Goal: Subscribe to service/newsletter

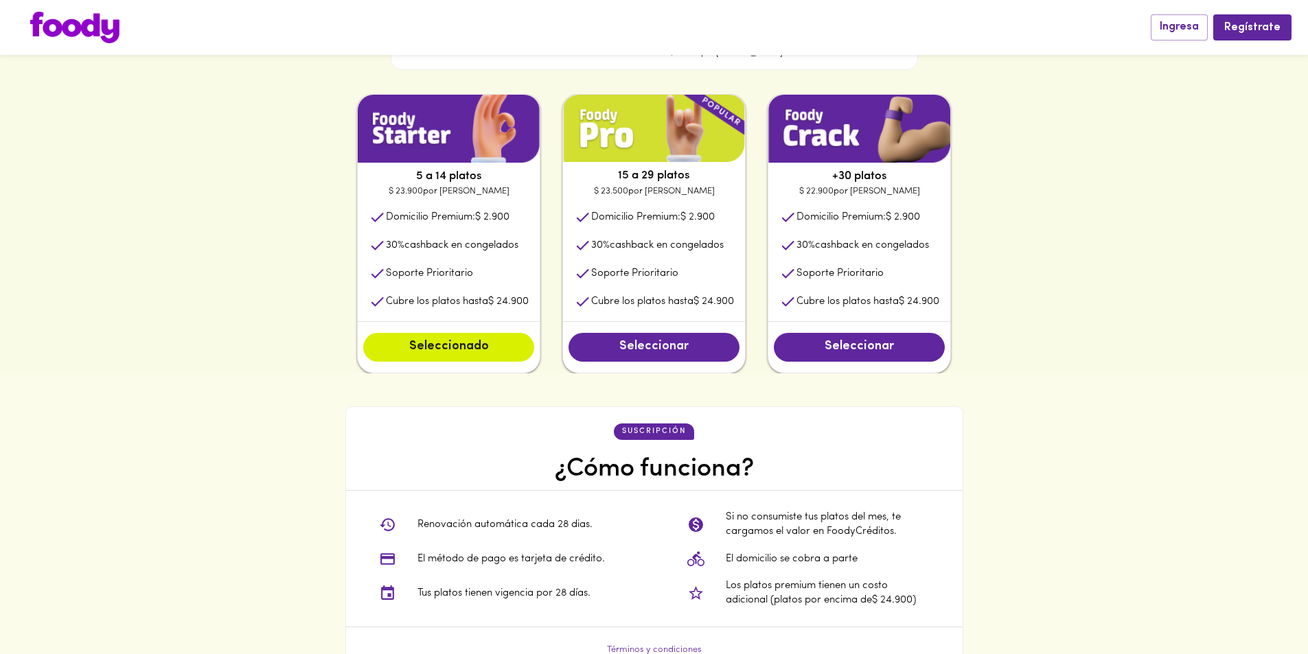
scroll to position [687, 0]
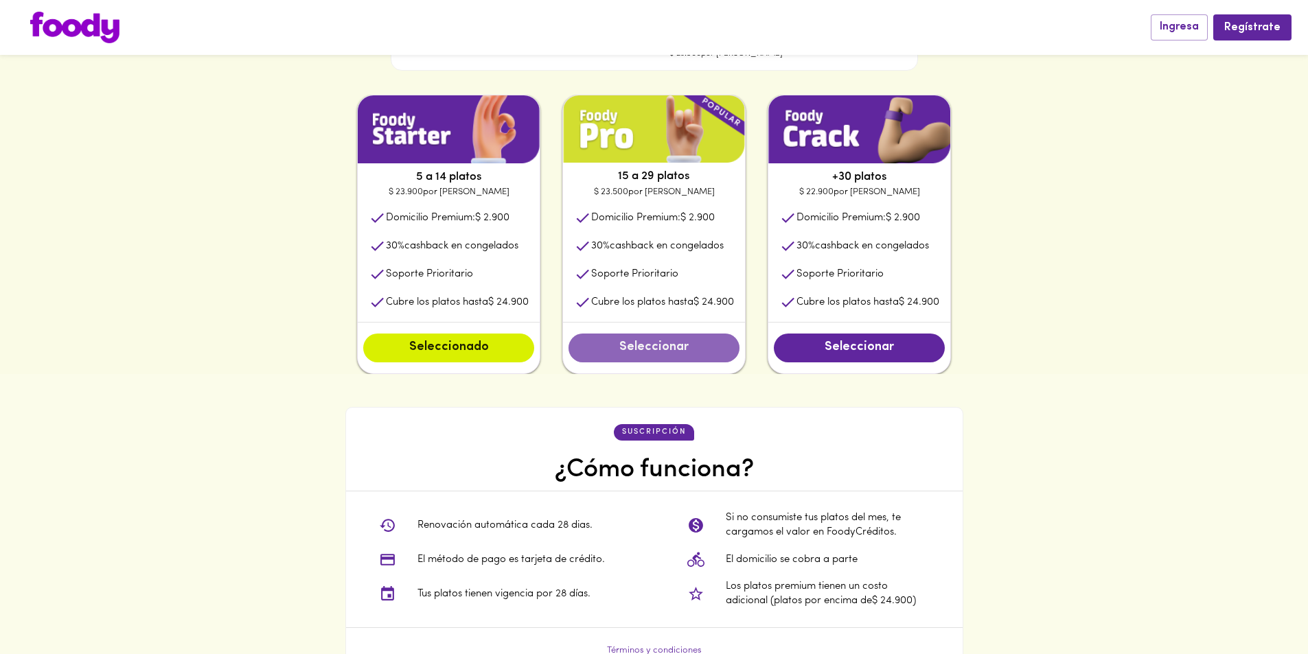
click at [679, 345] on span "Seleccionar" at bounding box center [653, 348] width 143 height 15
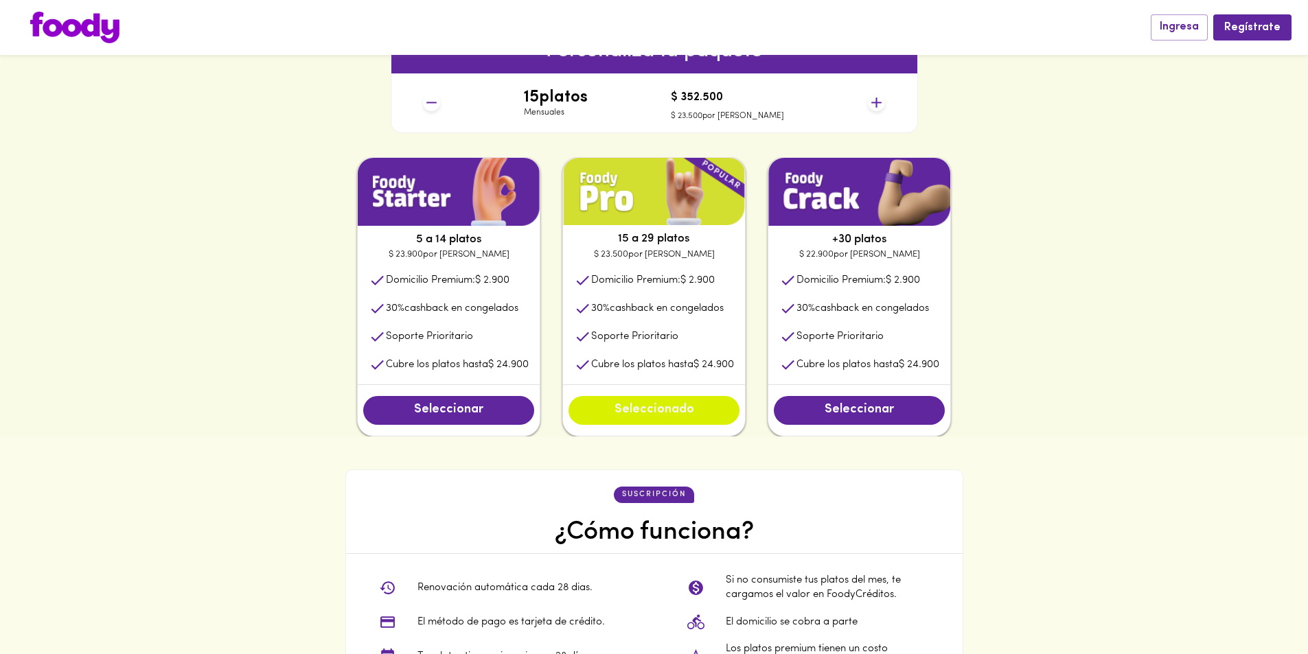
scroll to position [618, 0]
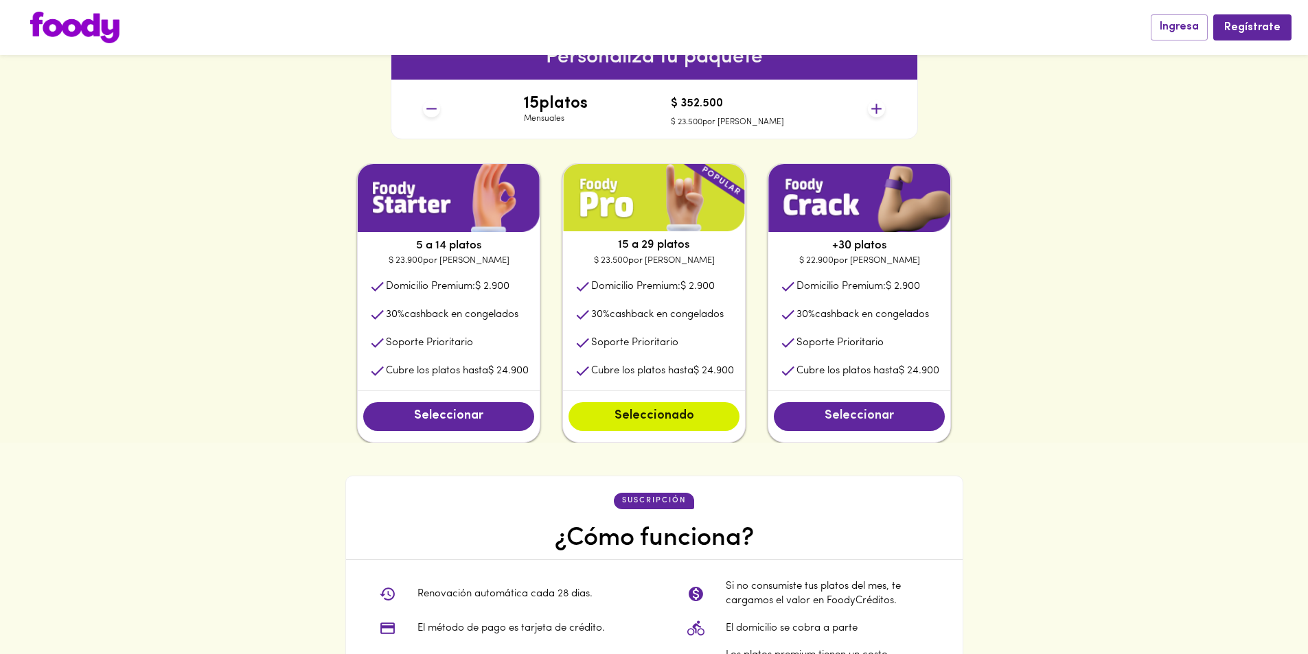
click at [860, 416] on span "Seleccionar" at bounding box center [858, 416] width 143 height 15
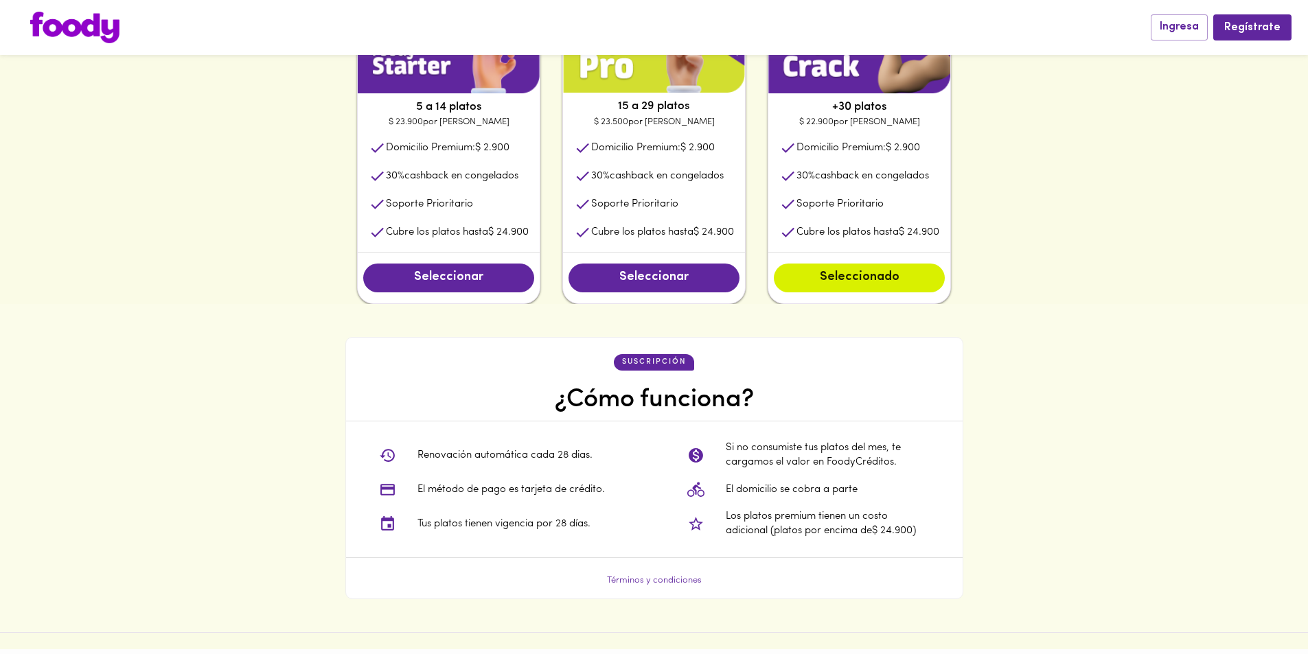
scroll to position [755, 0]
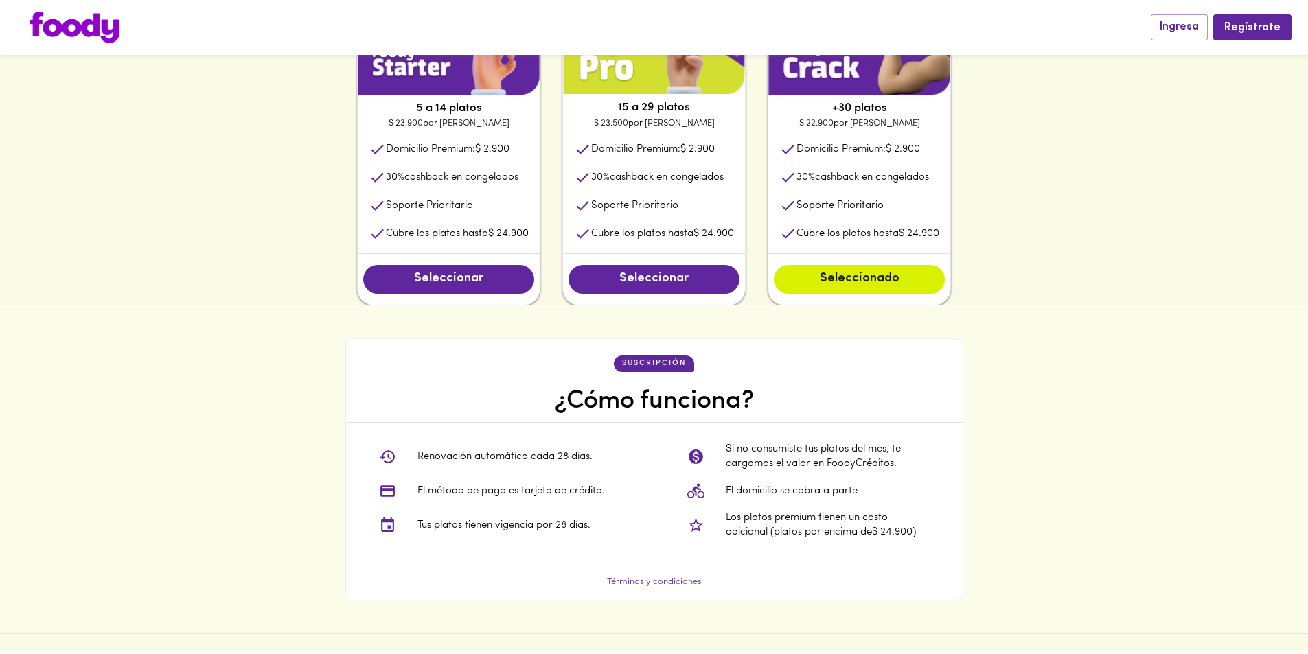
click at [702, 282] on span "Seleccionar" at bounding box center [653, 279] width 143 height 15
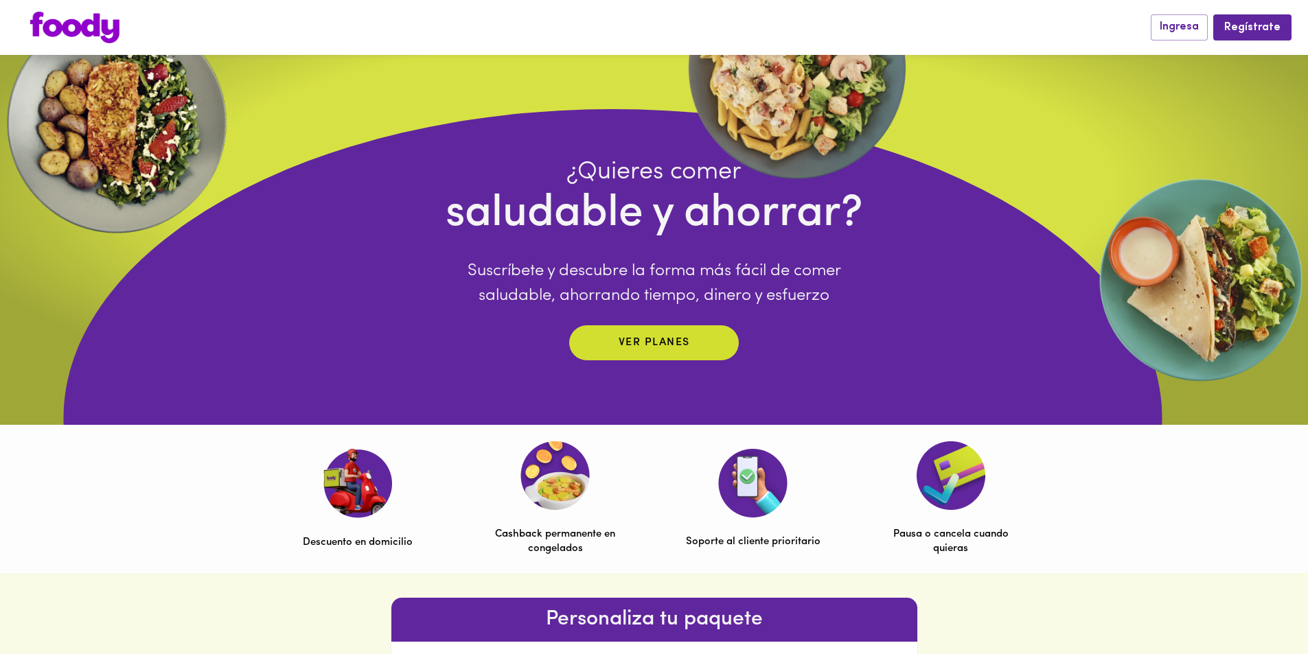
scroll to position [0, 0]
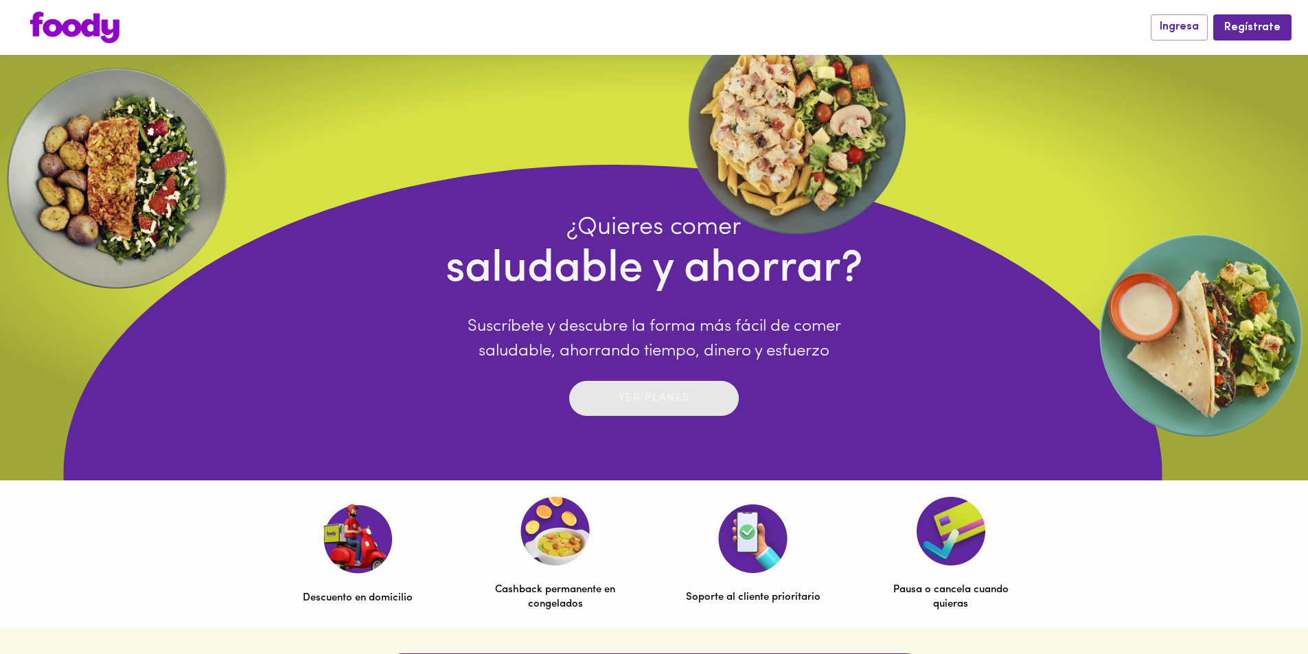
click at [671, 394] on p "Ver planes" at bounding box center [654, 399] width 71 height 16
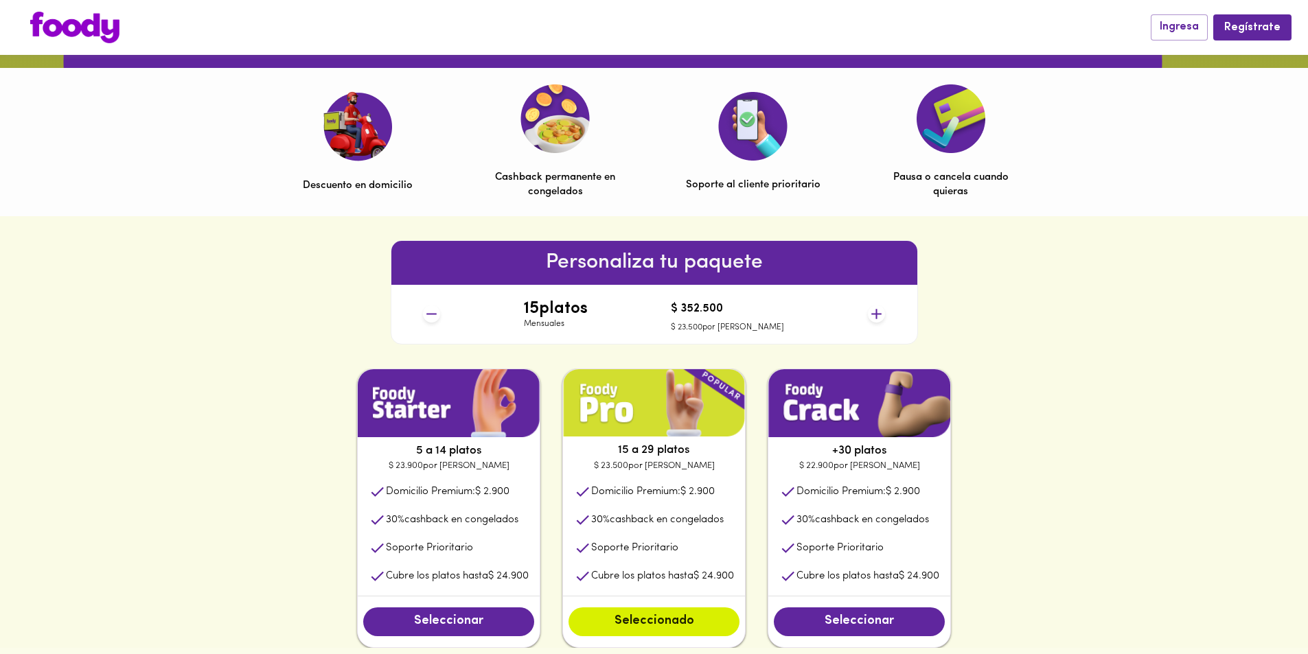
scroll to position [412, 0]
click at [435, 310] on icon at bounding box center [431, 314] width 17 height 17
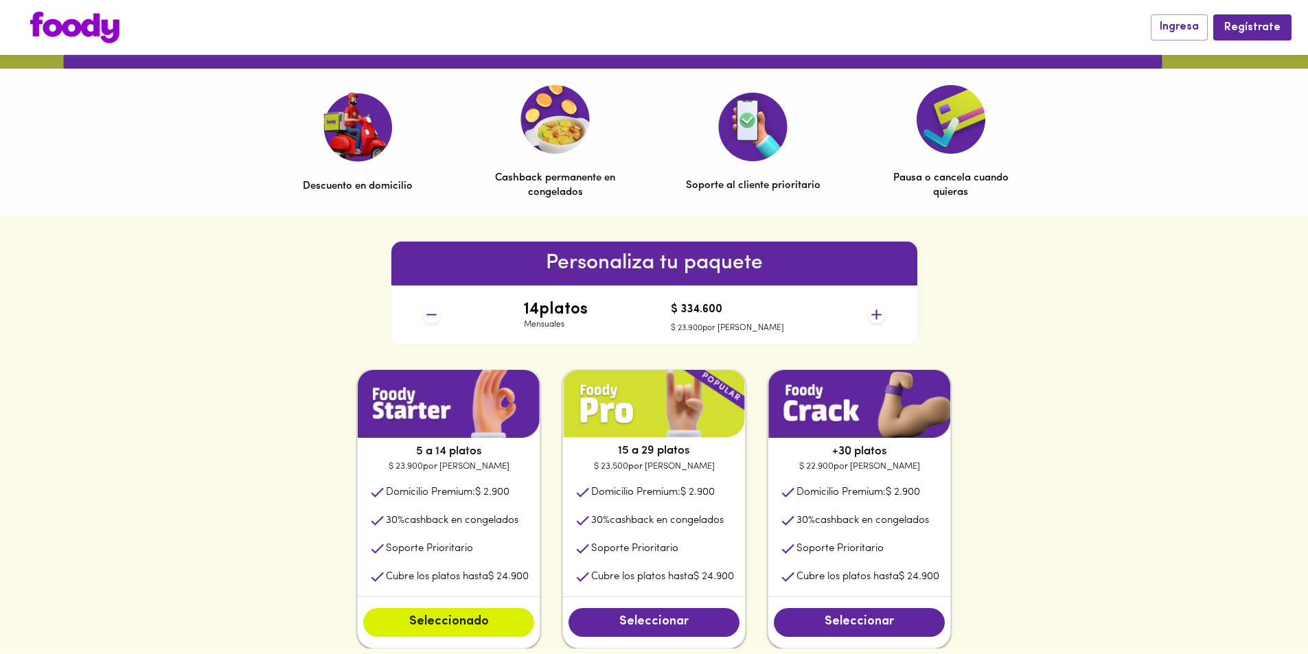
click at [428, 320] on icon at bounding box center [431, 314] width 17 height 17
click at [887, 315] on div "10 platos Mensuales $ 239.000 $ 23.900 por plato" at bounding box center [653, 315] width 473 height 59
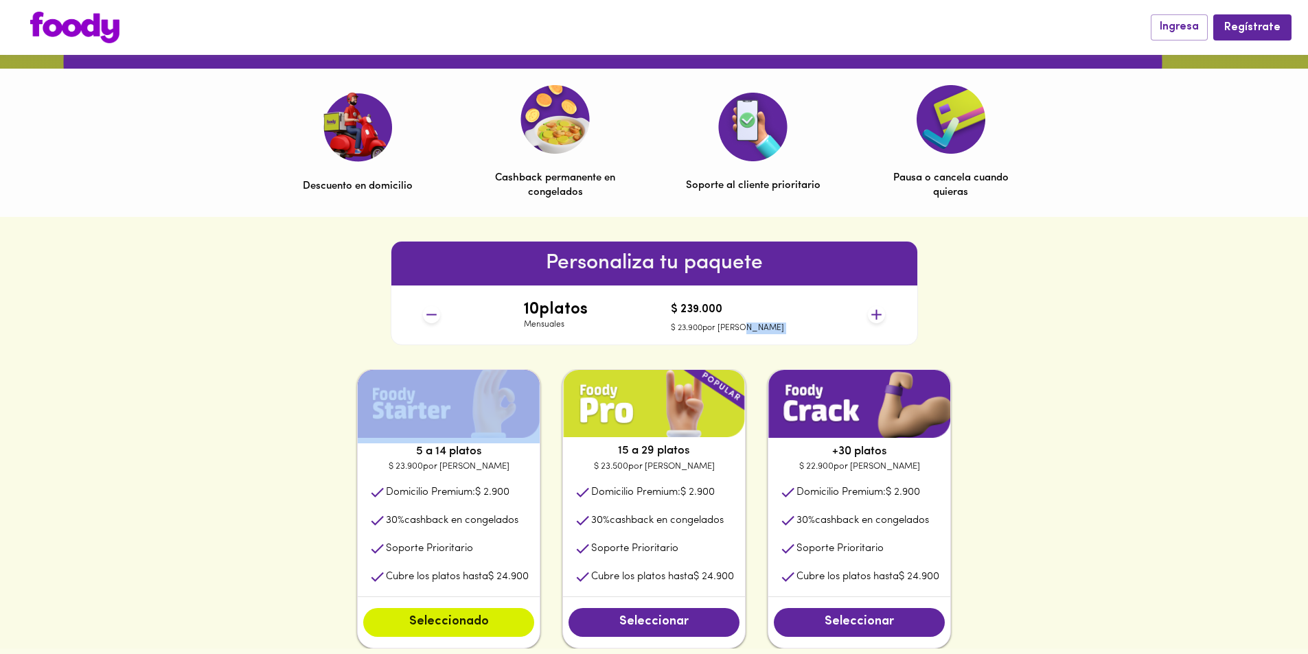
click at [886, 315] on div "10 platos Mensuales $ 239.000 $ 23.900 por plato" at bounding box center [653, 315] width 473 height 59
click at [883, 315] on icon at bounding box center [876, 314] width 17 height 17
click at [879, 315] on icon at bounding box center [876, 315] width 10 height 10
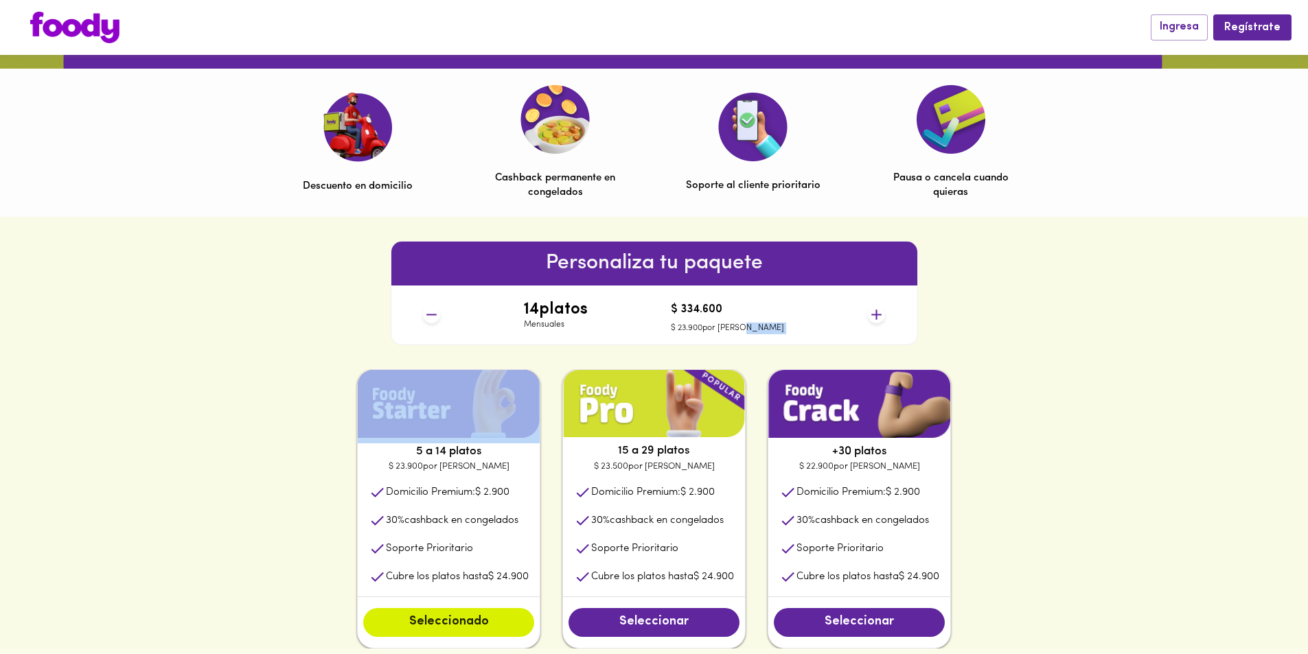
click at [879, 315] on icon at bounding box center [876, 315] width 10 height 10
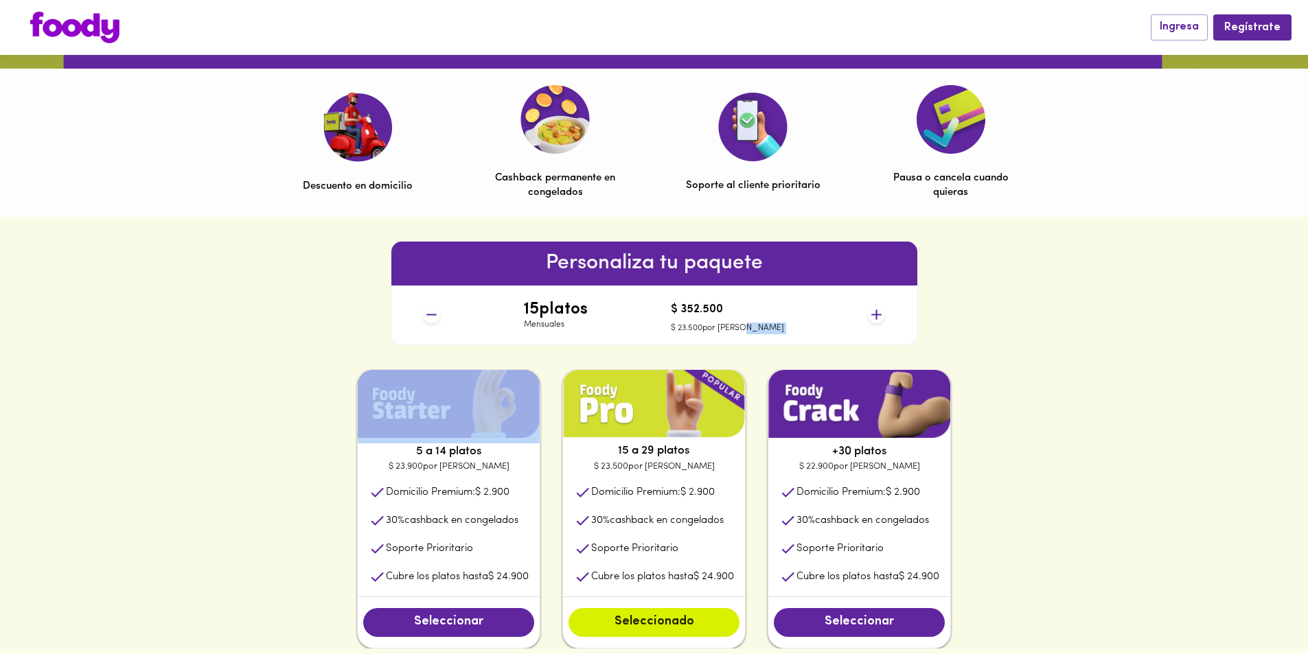
click at [879, 315] on icon at bounding box center [876, 315] width 10 height 10
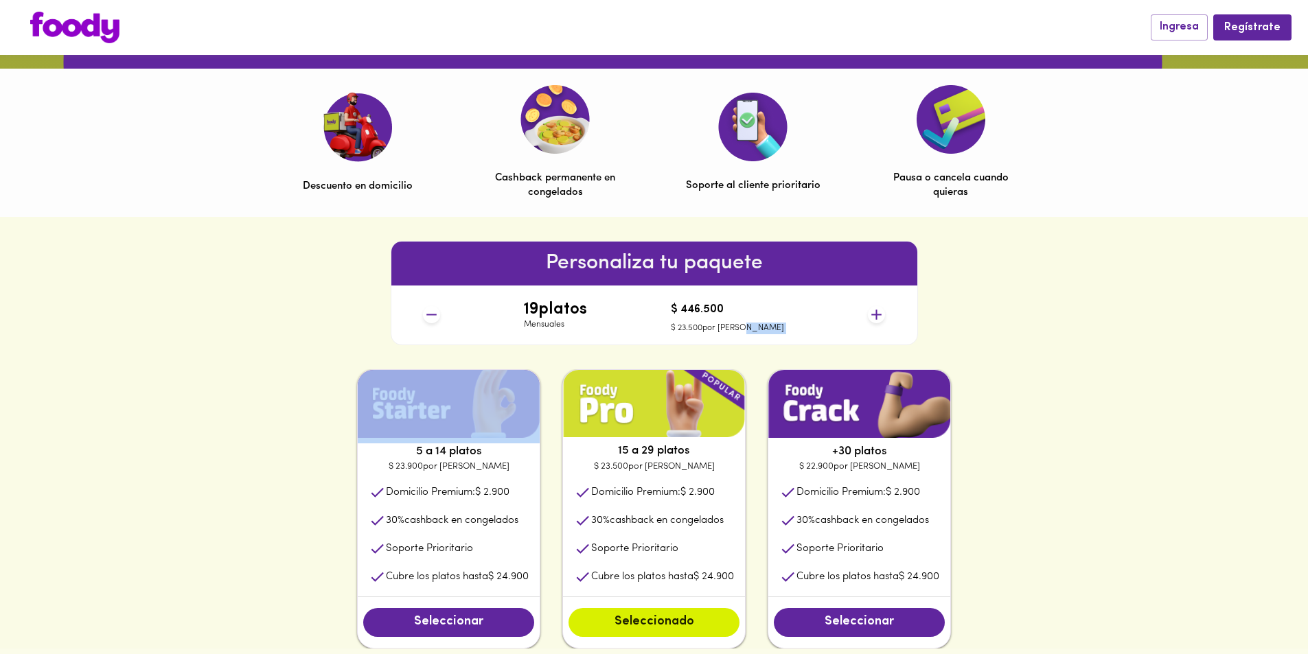
click at [879, 315] on icon at bounding box center [876, 315] width 10 height 10
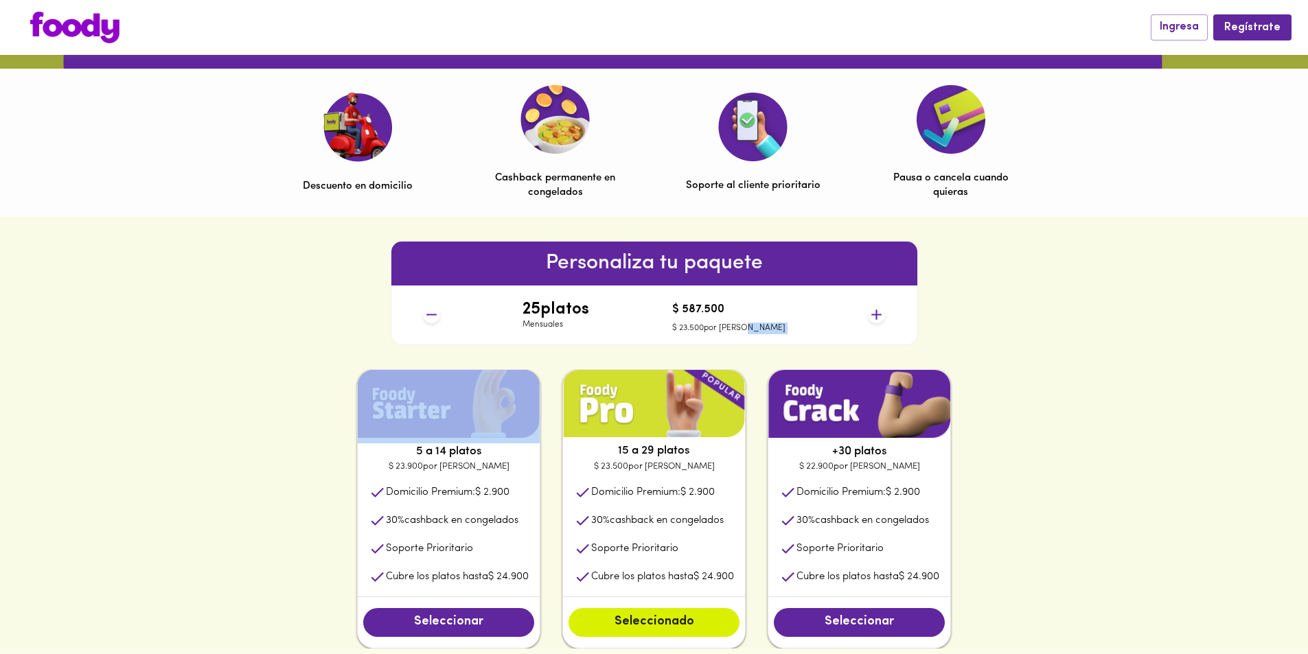
click at [879, 315] on icon at bounding box center [876, 315] width 10 height 10
click at [439, 319] on icon at bounding box center [431, 314] width 17 height 17
click at [438, 318] on icon at bounding box center [431, 314] width 17 height 17
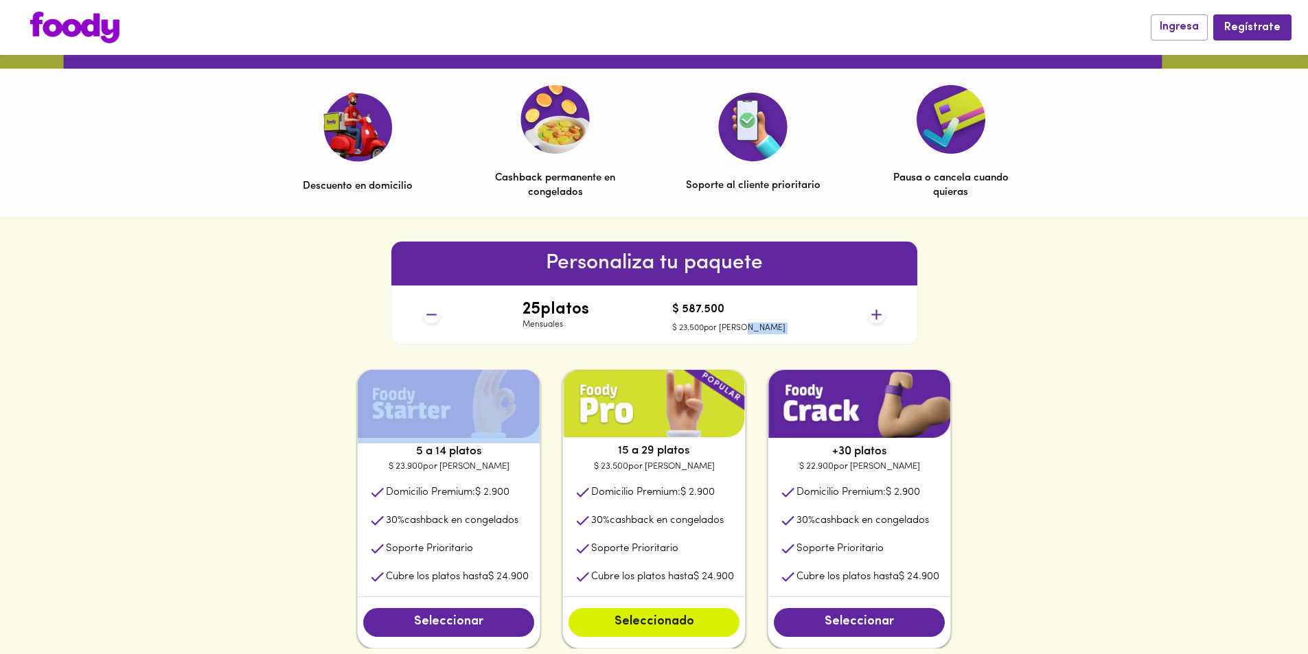
click at [438, 318] on icon at bounding box center [431, 314] width 17 height 17
click at [435, 315] on icon at bounding box center [431, 314] width 17 height 17
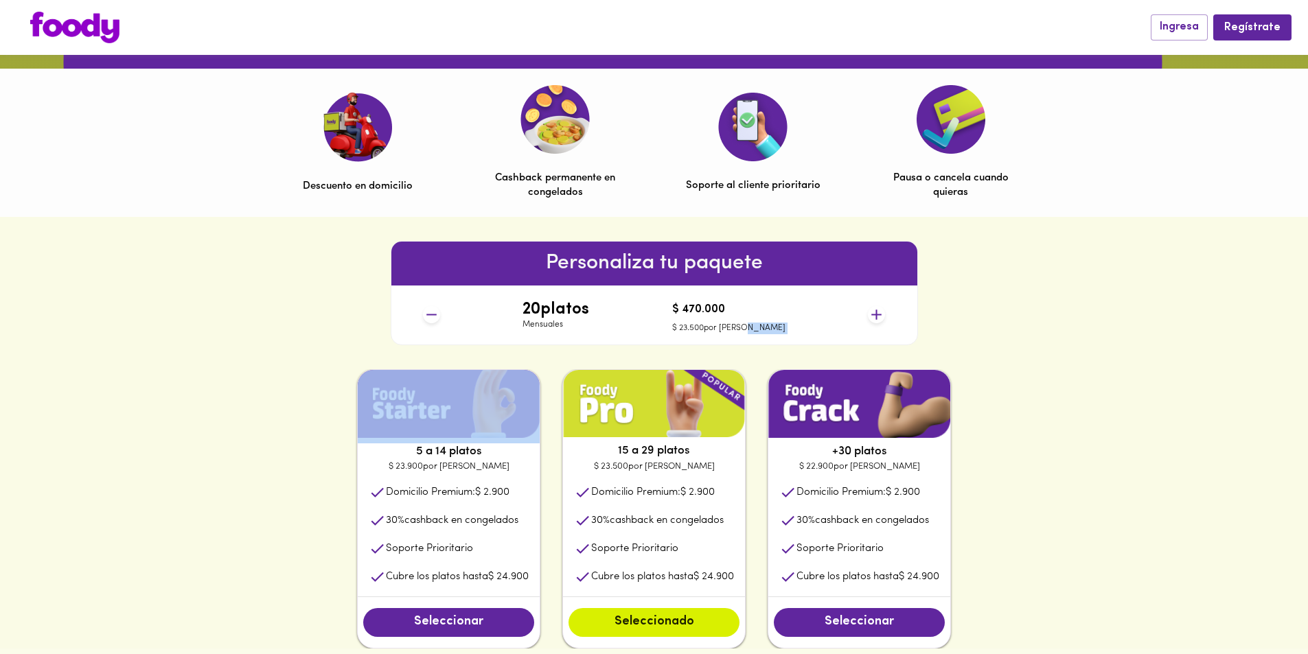
click at [435, 315] on icon at bounding box center [431, 314] width 10 height 1
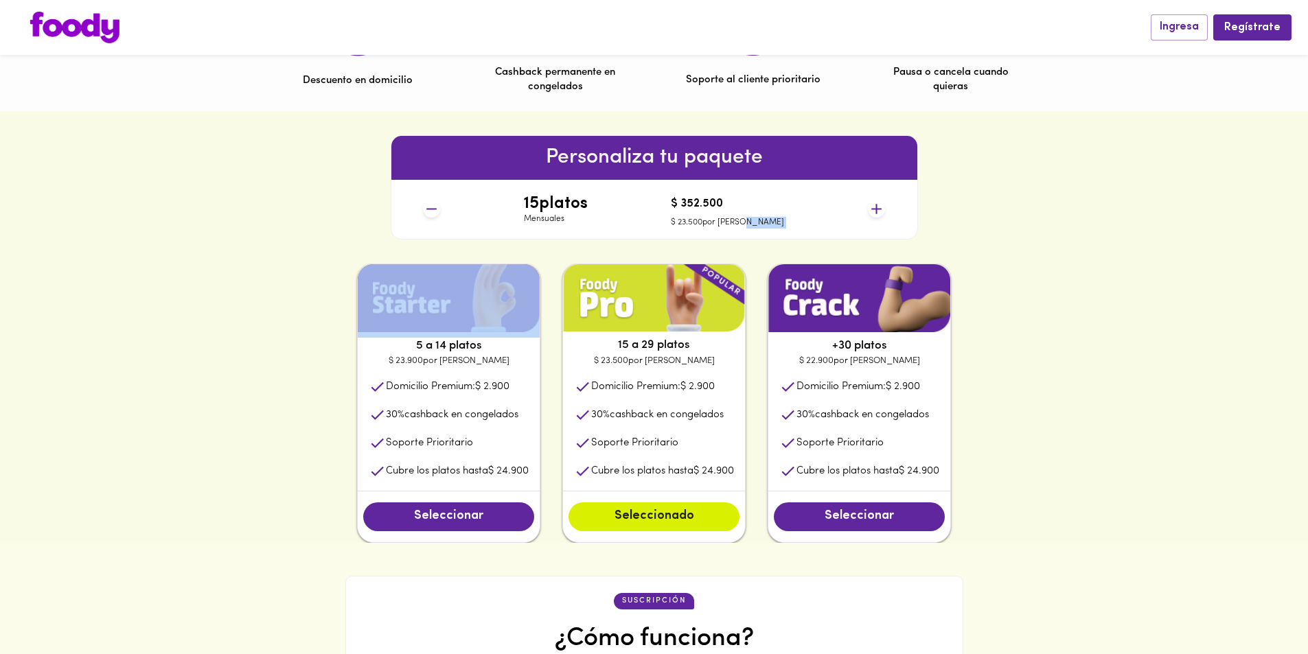
scroll to position [518, 0]
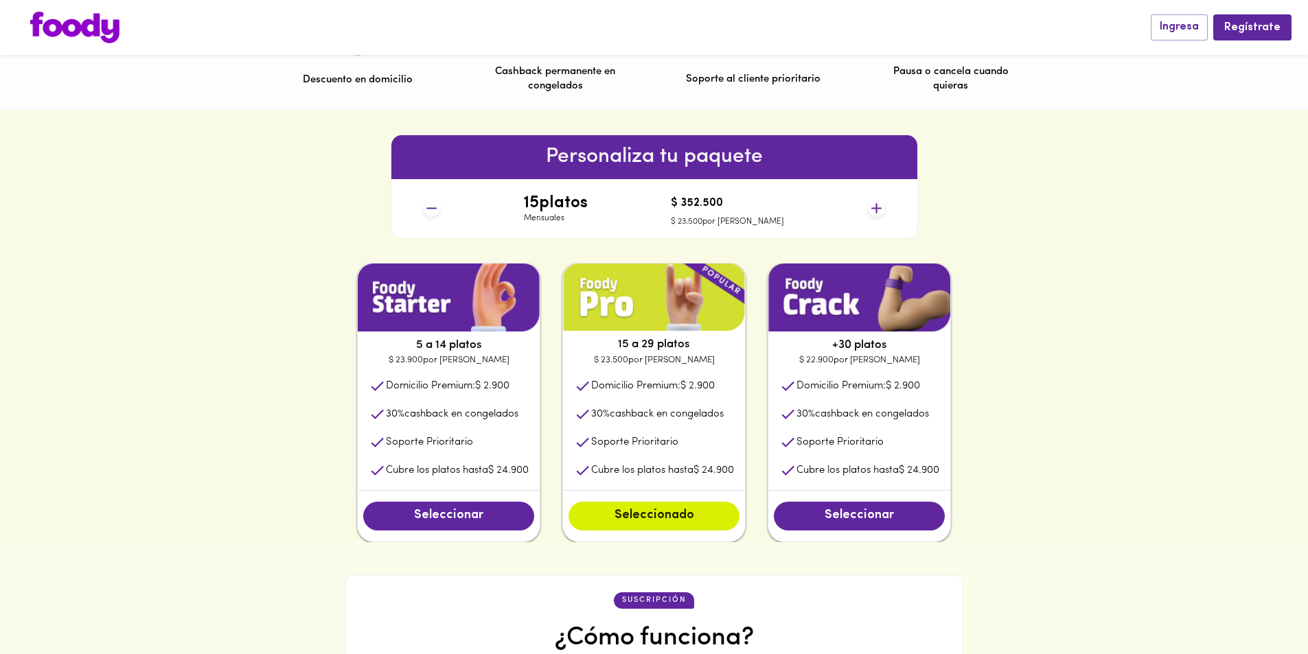
click at [858, 449] on p "Soporte Prioritario" at bounding box center [839, 442] width 87 height 14
click at [879, 505] on button "Seleccionar" at bounding box center [859, 516] width 171 height 29
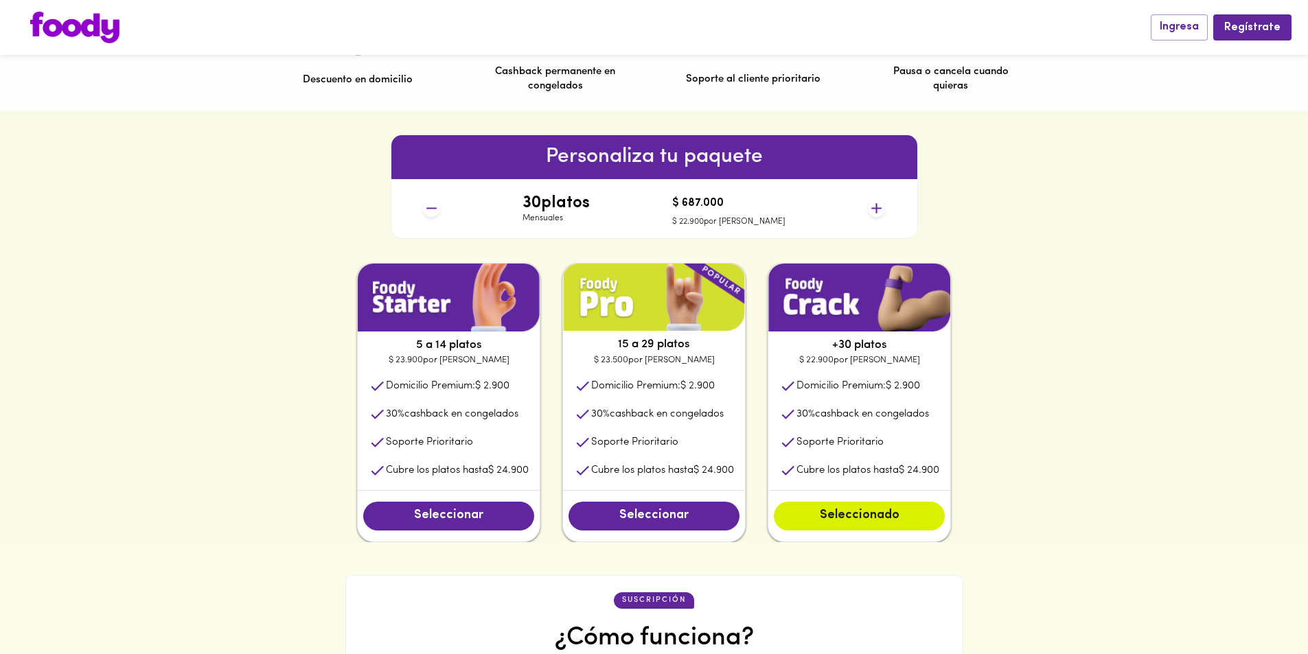
click at [878, 213] on icon at bounding box center [876, 208] width 17 height 17
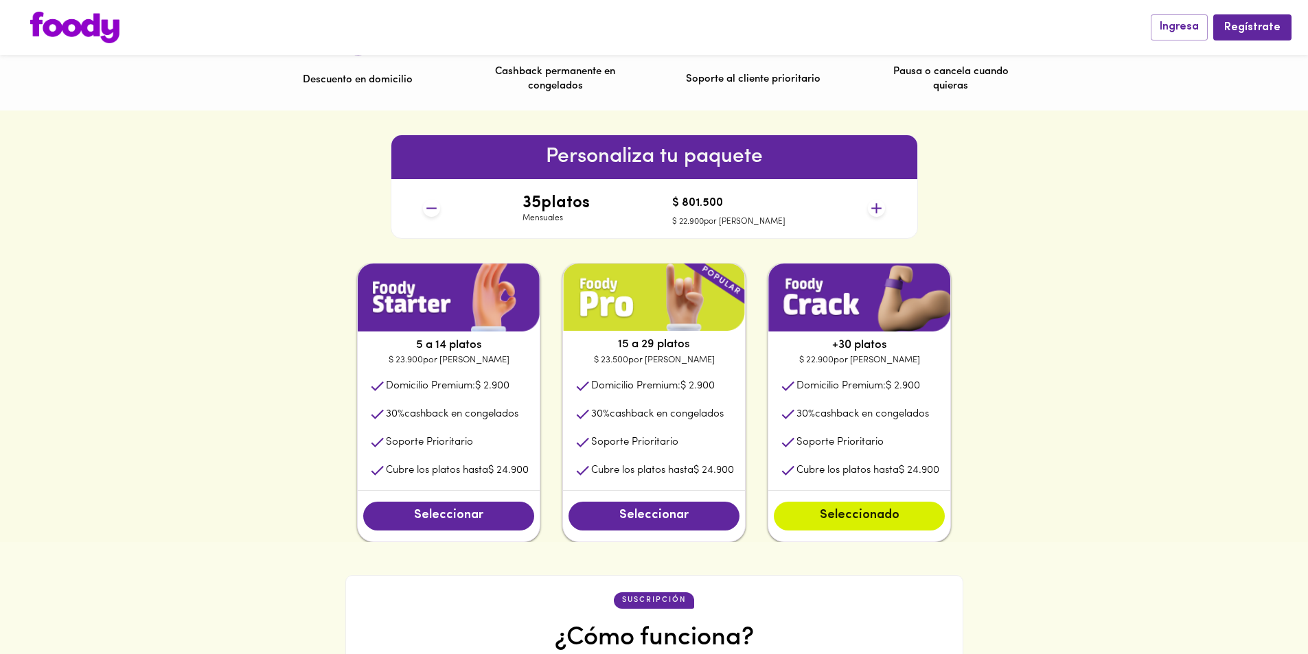
click at [879, 213] on icon at bounding box center [876, 208] width 17 height 17
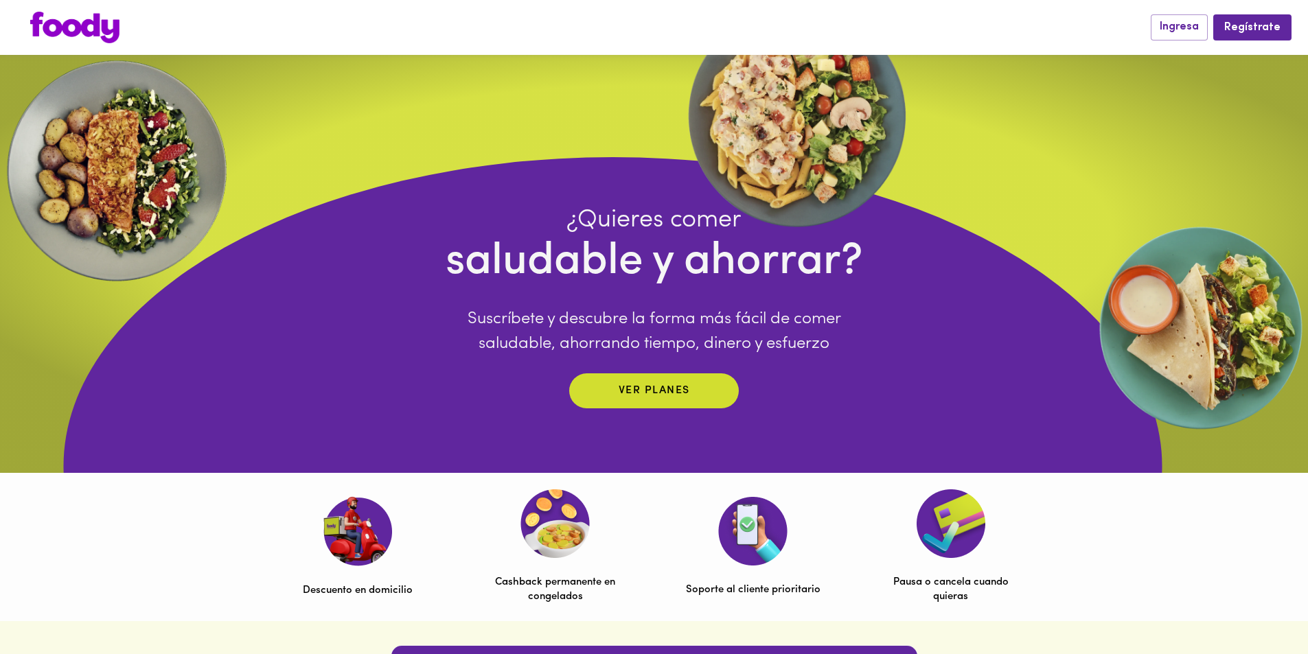
scroll to position [0, 0]
